Goal: Transaction & Acquisition: Download file/media

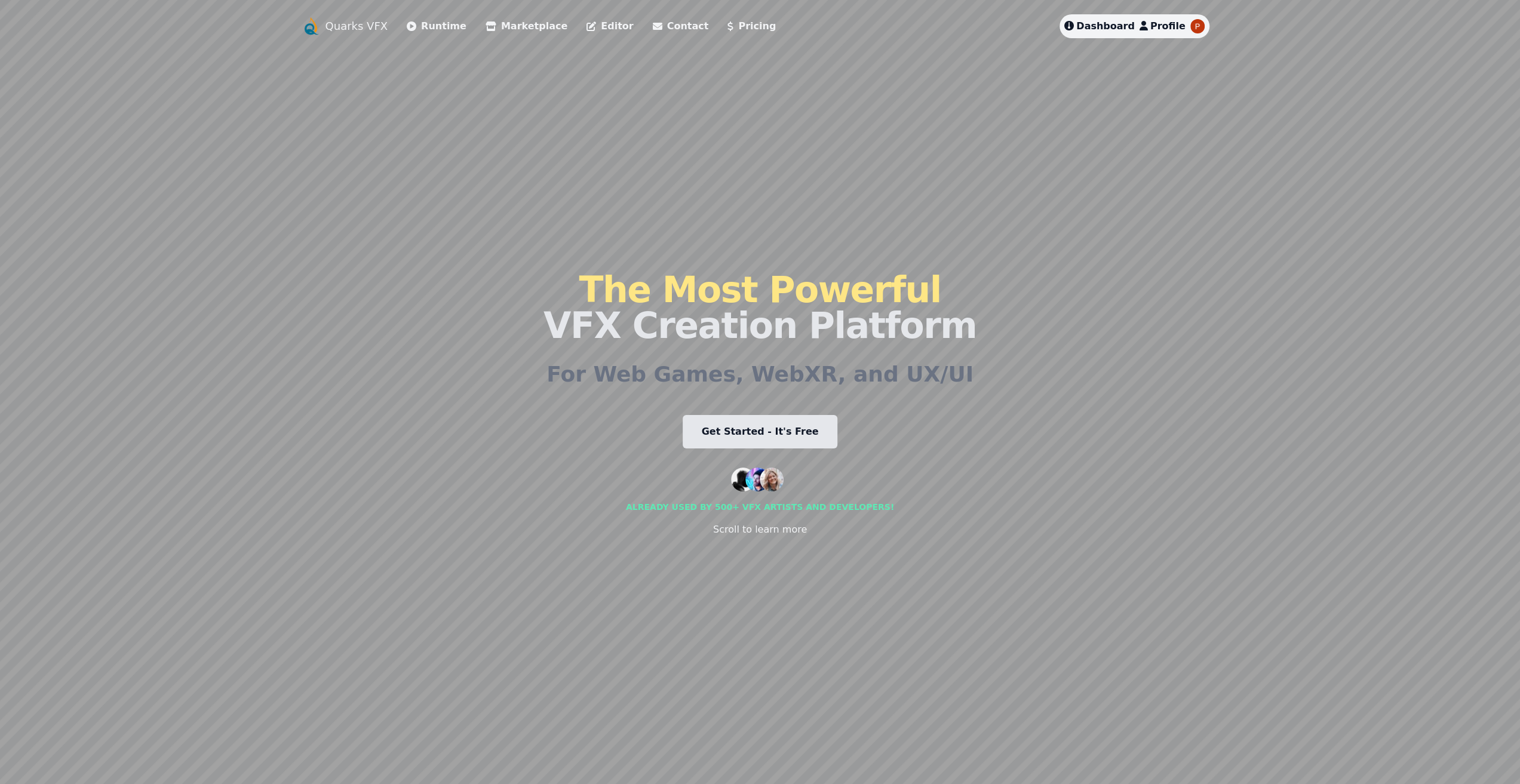
click at [509, 28] on link "Marketplace" at bounding box center [526, 26] width 82 height 14
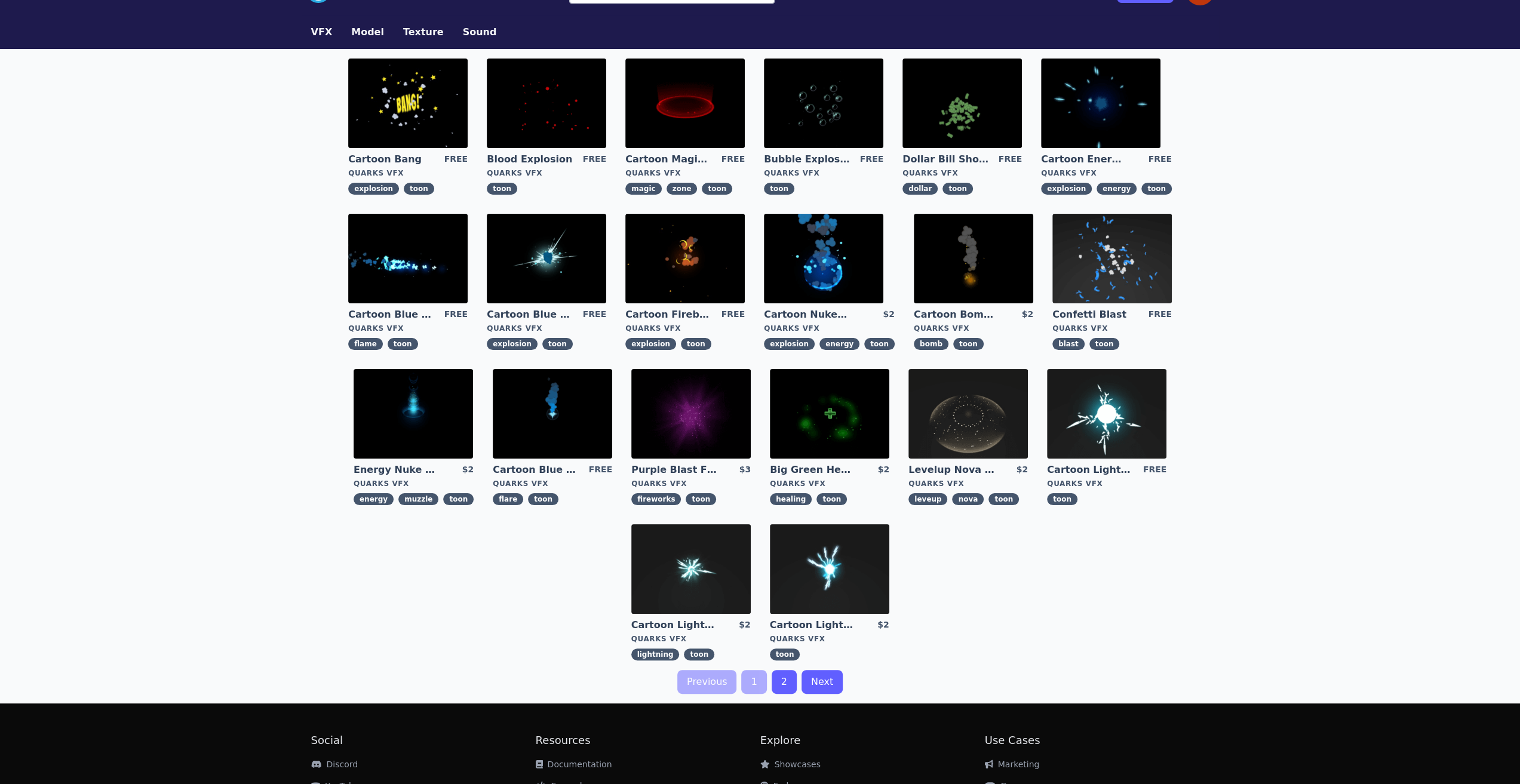
scroll to position [60, 0]
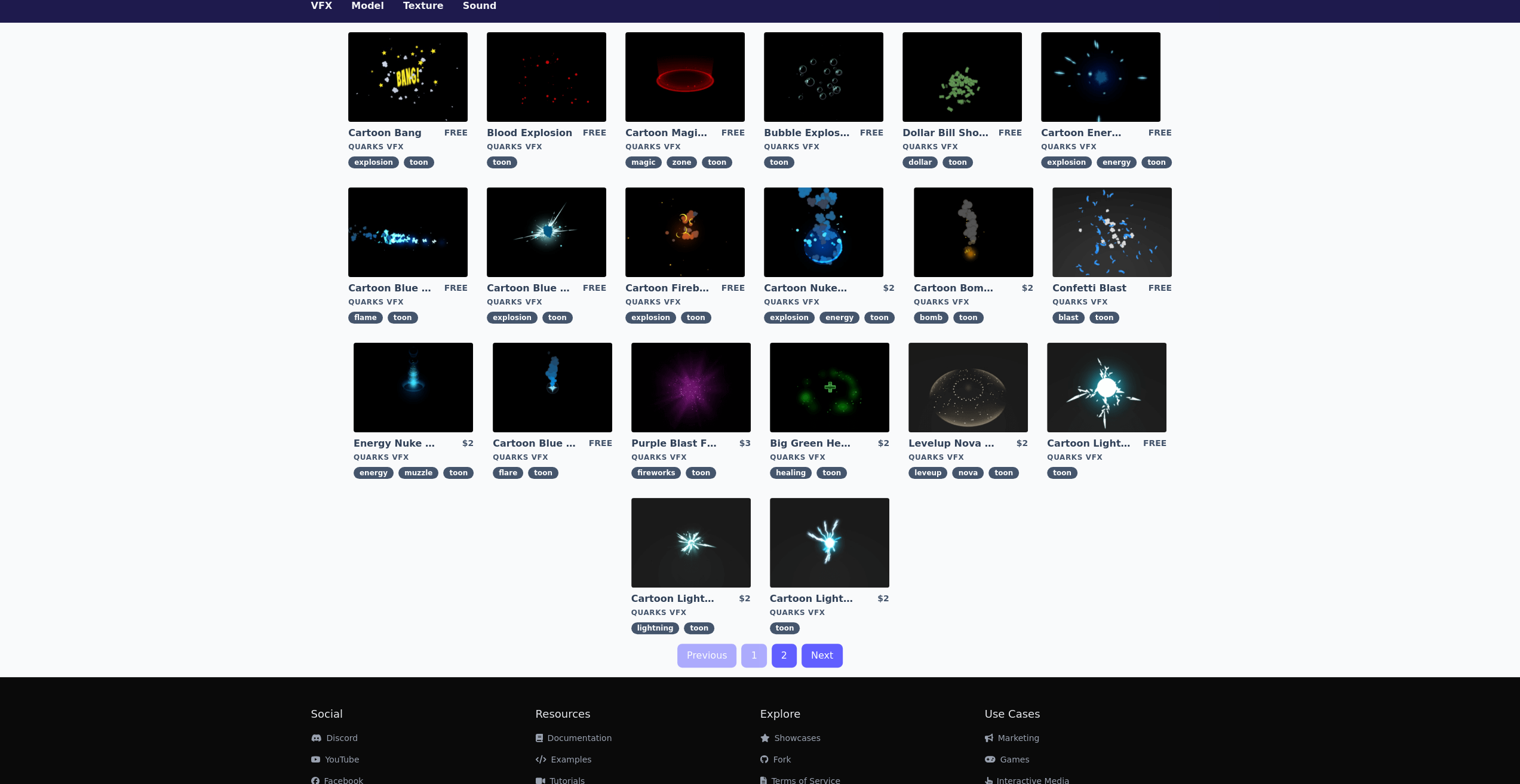
click at [1077, 234] on img at bounding box center [1112, 232] width 120 height 89
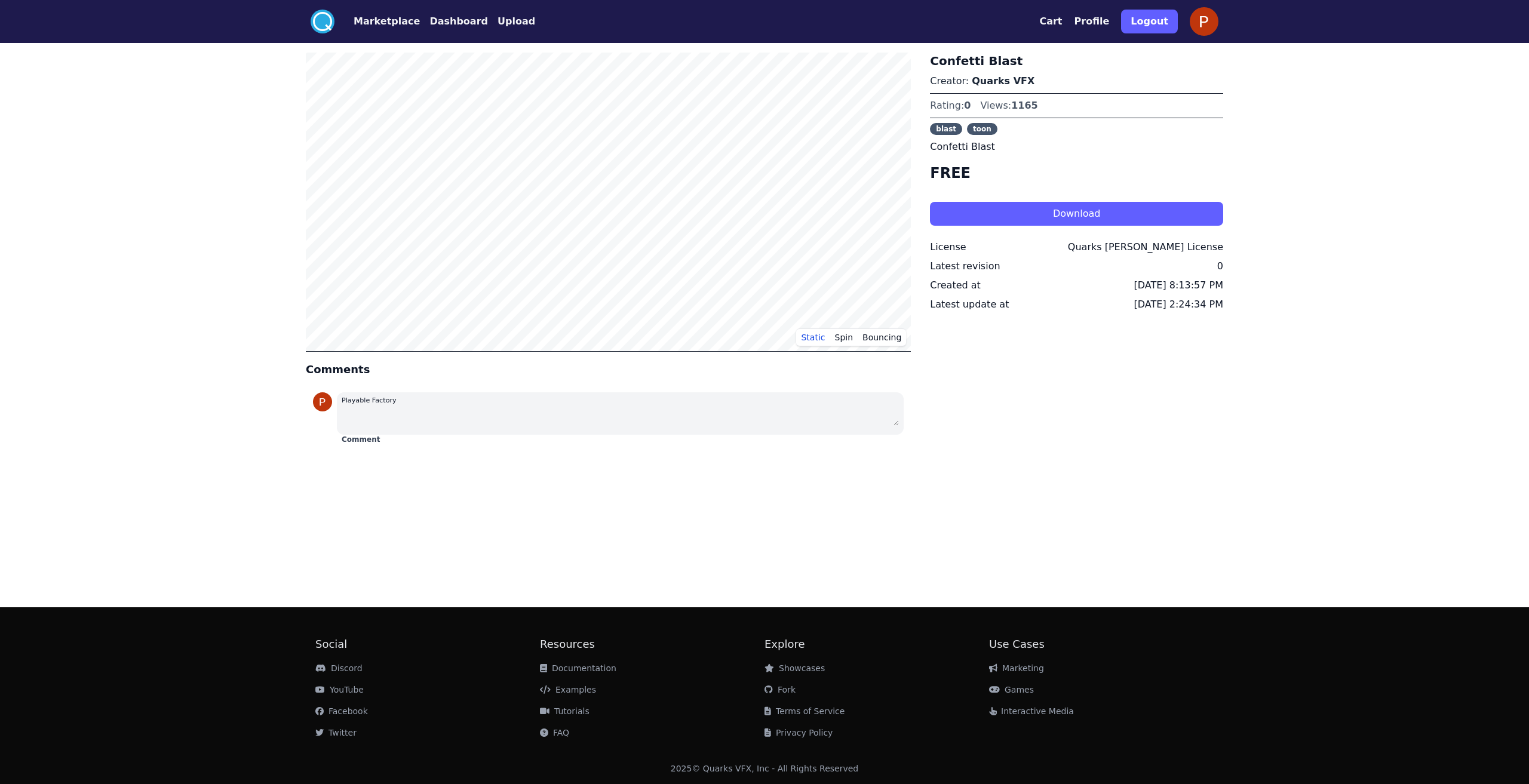
click at [1038, 214] on button "Download" at bounding box center [1076, 213] width 293 height 24
click at [437, 24] on button "Dashboard" at bounding box center [458, 21] width 58 height 14
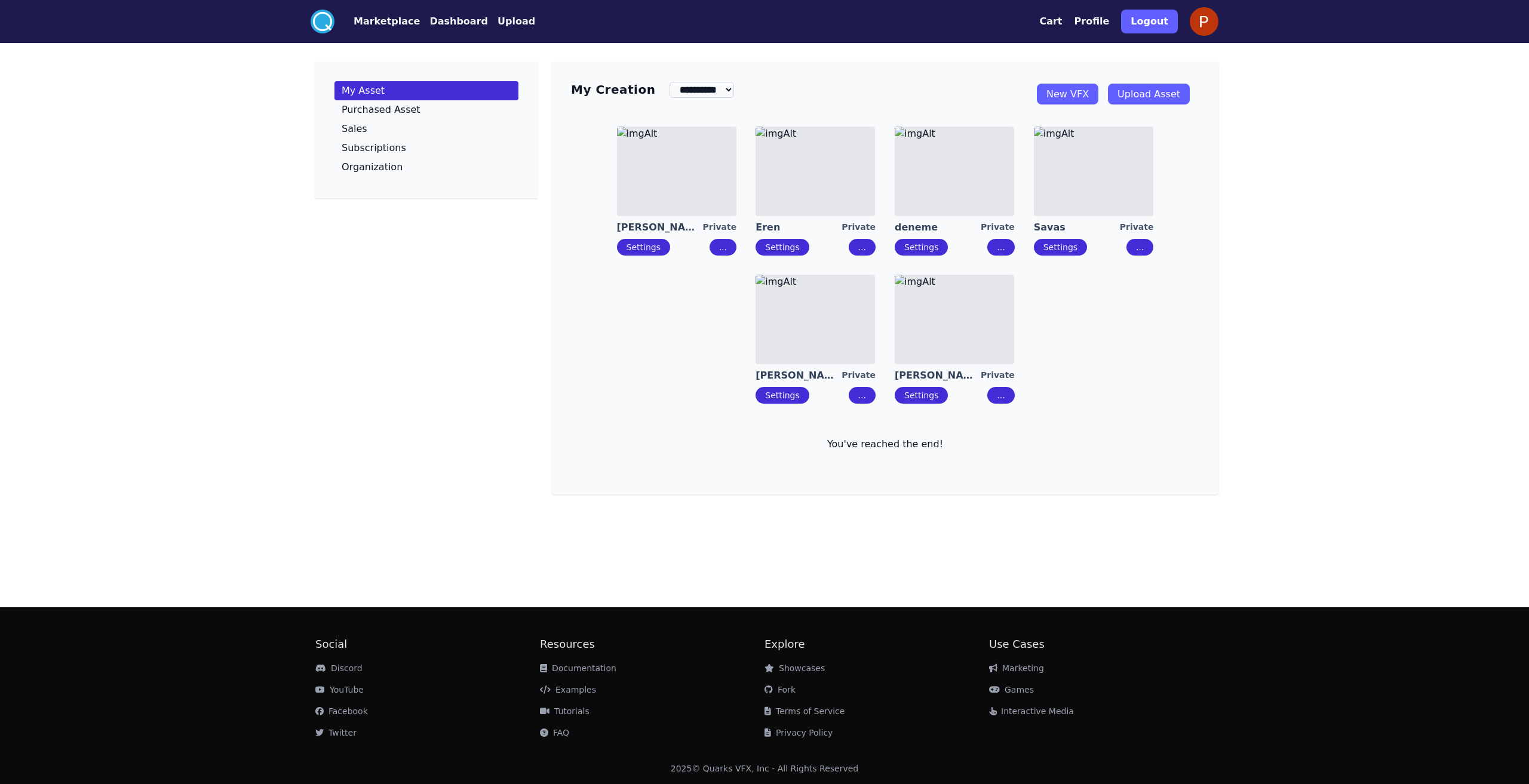
click at [848, 196] on img at bounding box center [815, 171] width 120 height 89
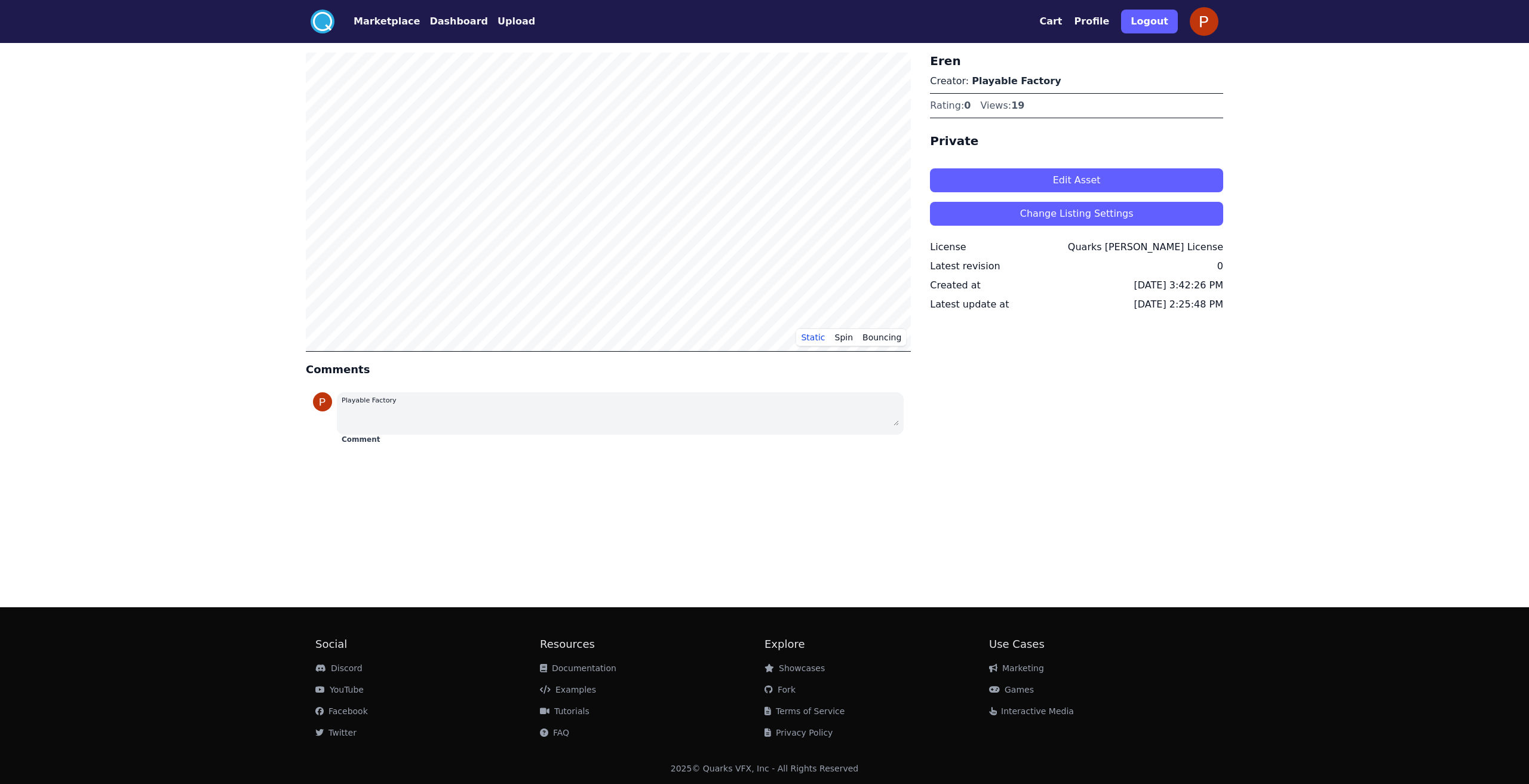
click at [1045, 177] on button "Edit Asset" at bounding box center [1076, 180] width 293 height 24
